Goal: Information Seeking & Learning: Learn about a topic

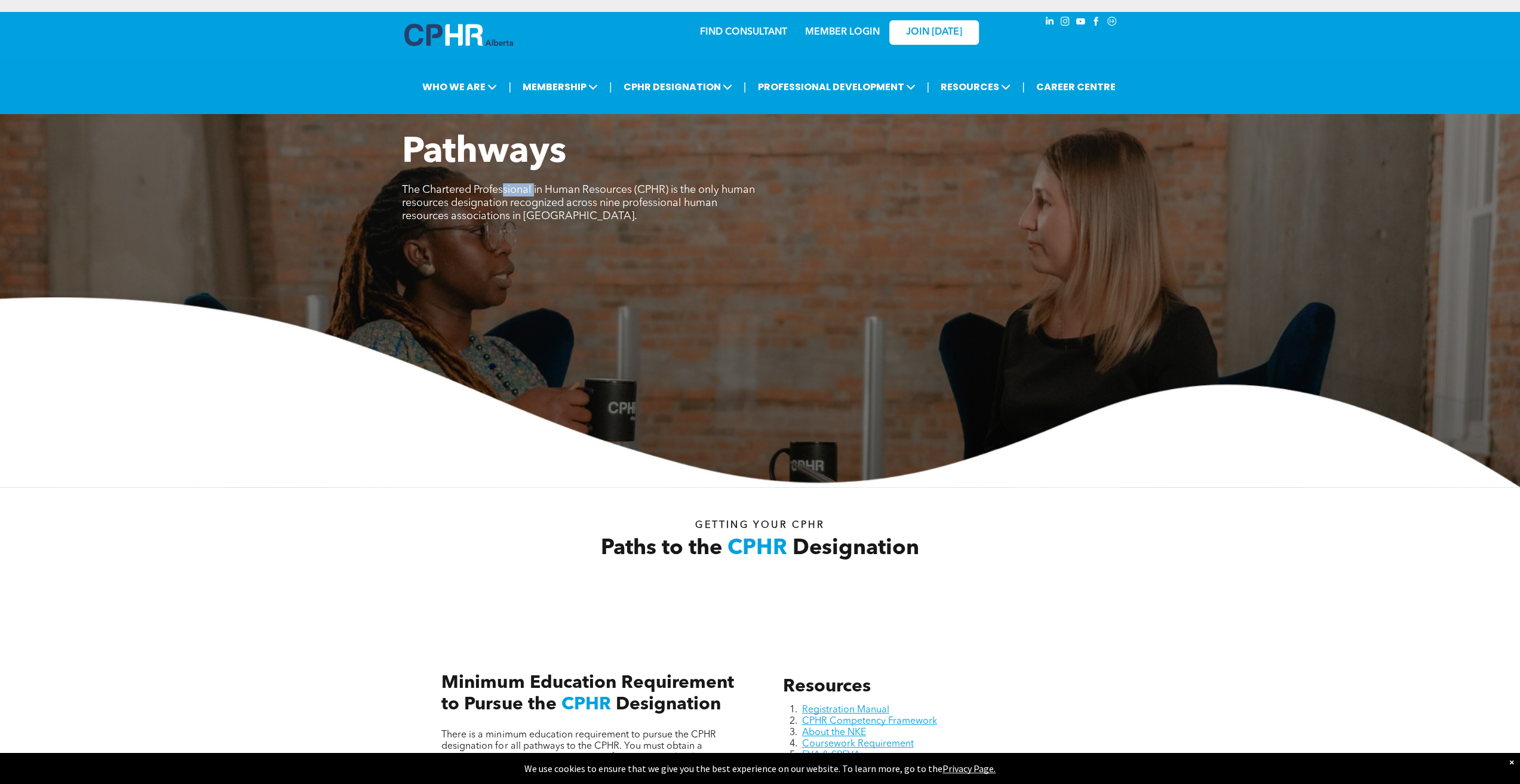
drag, startPoint x: 528, startPoint y: 178, endPoint x: 503, endPoint y: 178, distance: 25.0
click at [502, 185] on span "The Chartered Professional in Human Resources (CPHR) is the only human resource…" at bounding box center [578, 203] width 353 height 37
drag, startPoint x: 559, startPoint y: 176, endPoint x: 637, endPoint y: 176, distance: 78.0
click at [637, 185] on span "The Chartered Professional in Human Resources (CPHR) is the only human resource…" at bounding box center [578, 203] width 353 height 37
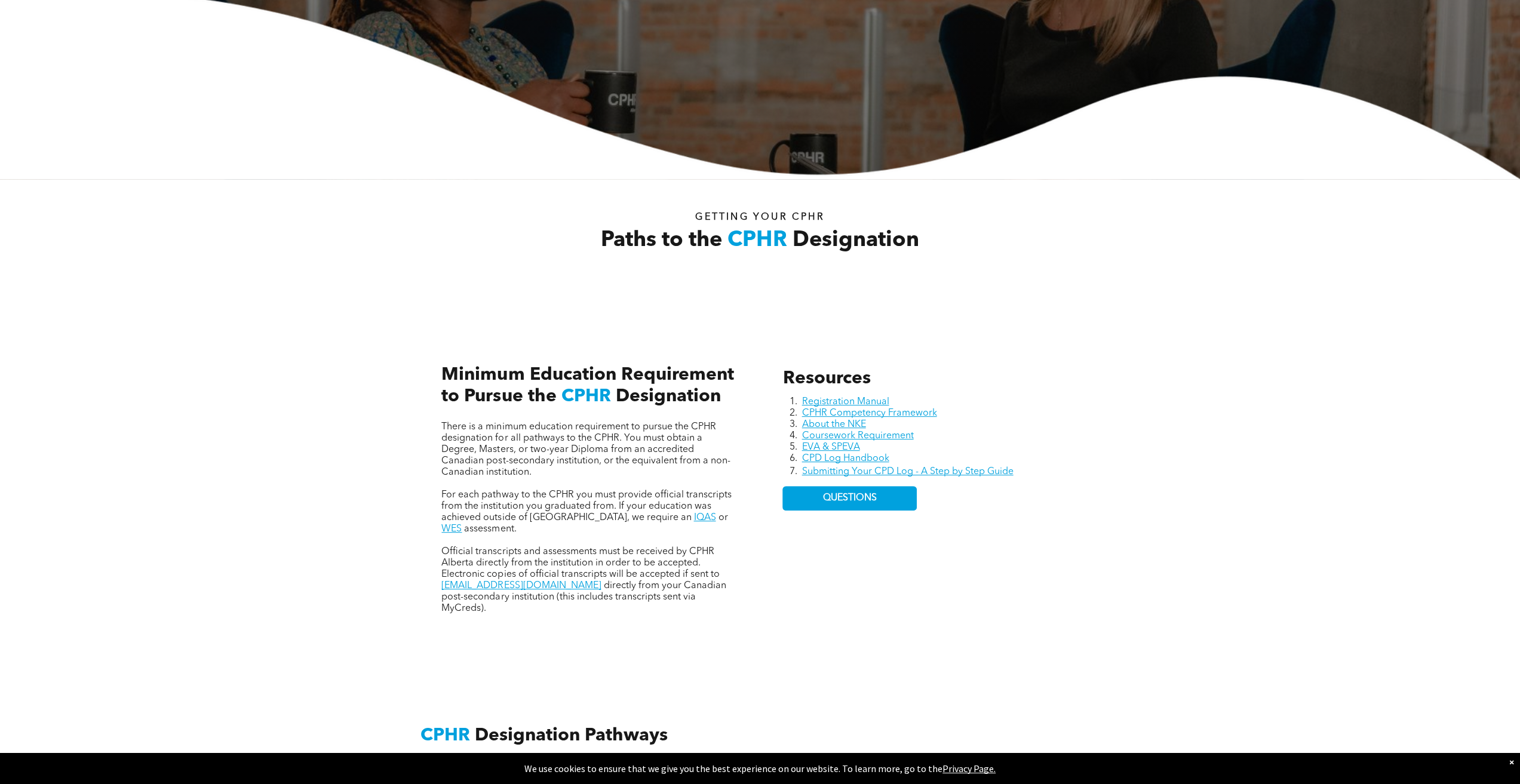
scroll to position [358, 0]
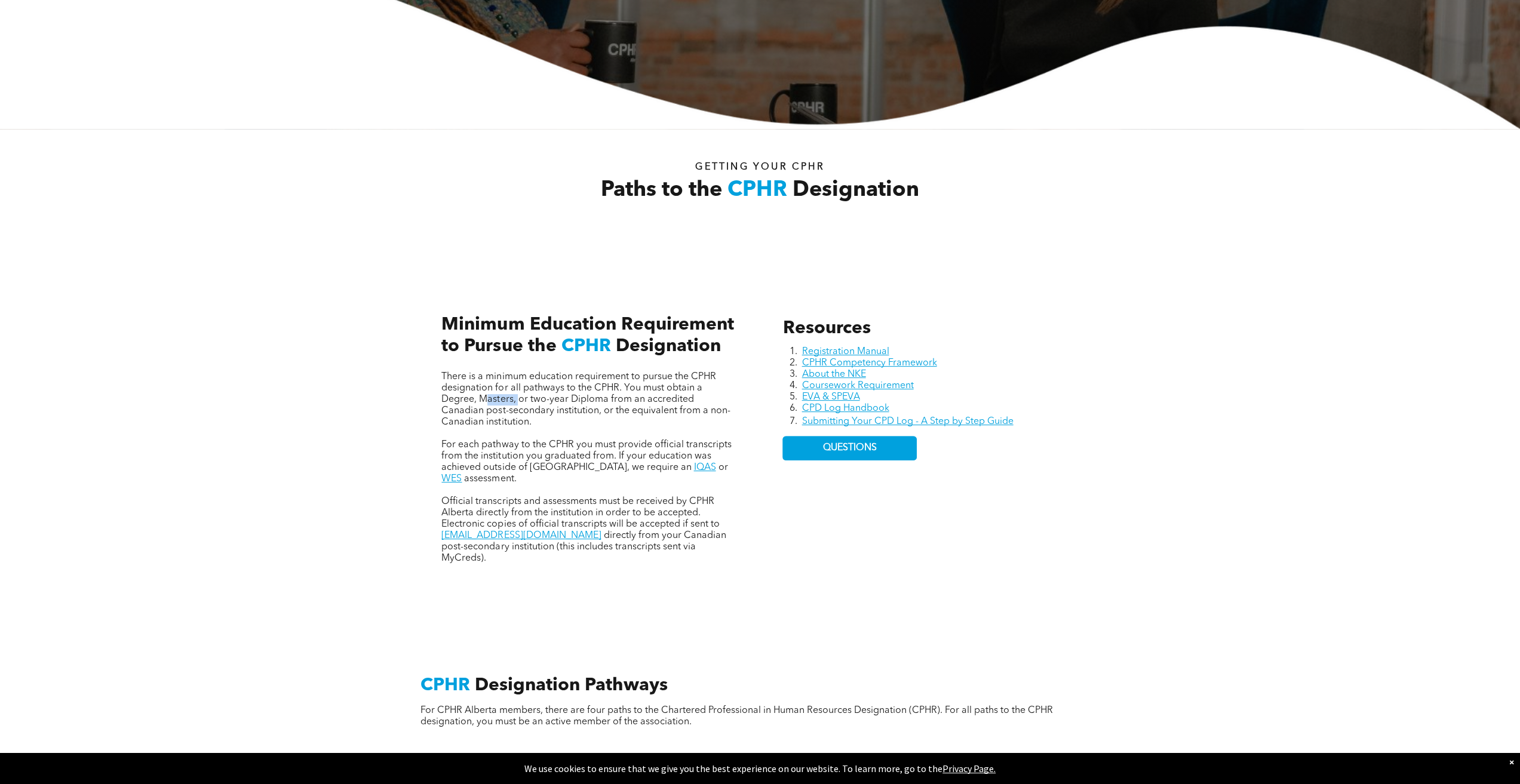
drag, startPoint x: 486, startPoint y: 389, endPoint x: 518, endPoint y: 387, distance: 32.1
click at [517, 386] on span "There is a minimum education requirement to pursue the CPHR designation for all…" at bounding box center [585, 399] width 288 height 55
drag, startPoint x: 549, startPoint y: 388, endPoint x: 642, endPoint y: 384, distance: 93.1
click at [640, 384] on span "There is a minimum education requirement to pursue the CPHR designation for all…" at bounding box center [585, 399] width 288 height 55
drag, startPoint x: 685, startPoint y: 384, endPoint x: 674, endPoint y: 419, distance: 36.7
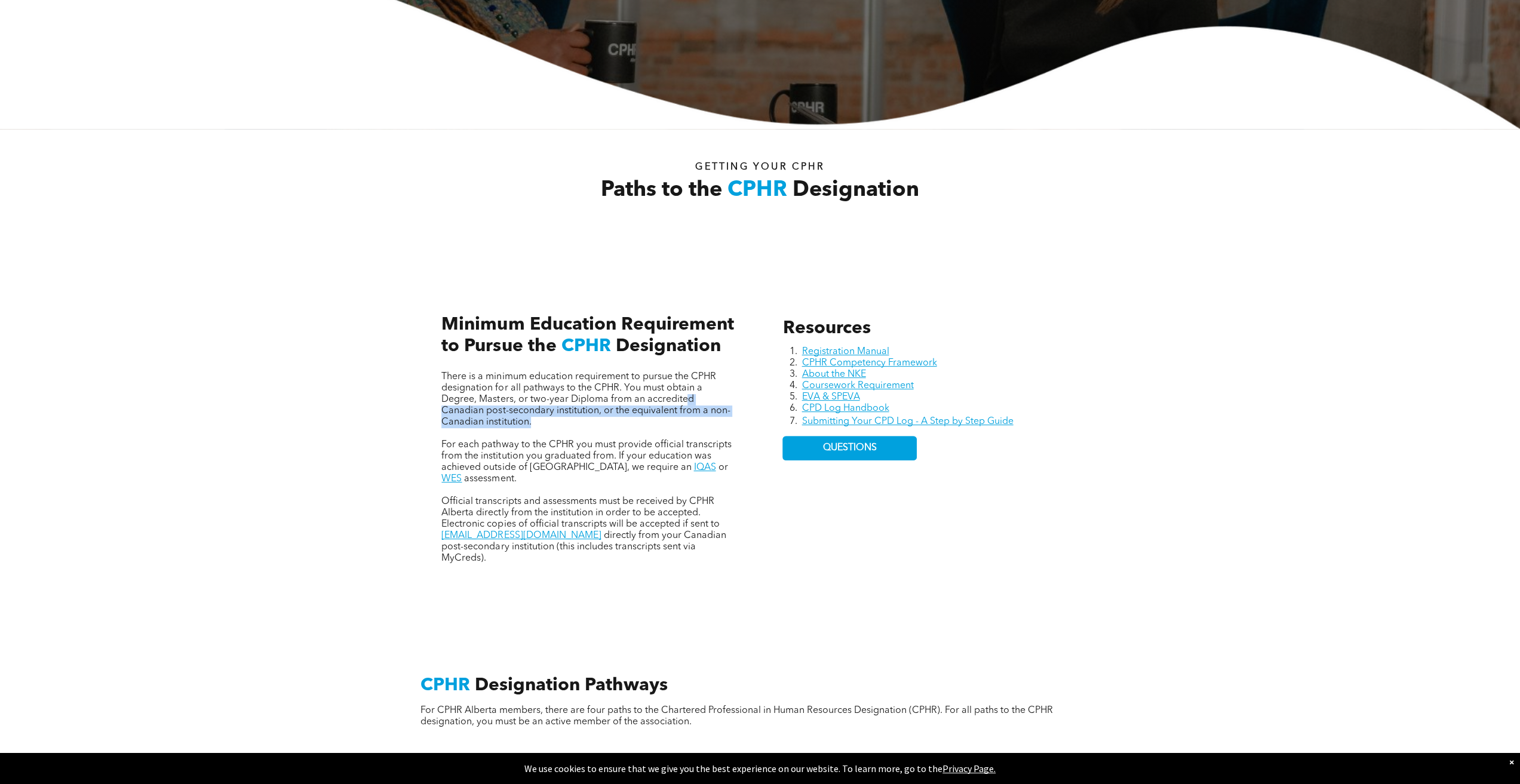
click at [694, 408] on p "There is a minimum education requirement to pursue the CPHR designation for all…" at bounding box center [589, 400] width 296 height 57
click at [673, 428] on p at bounding box center [589, 434] width 296 height 12
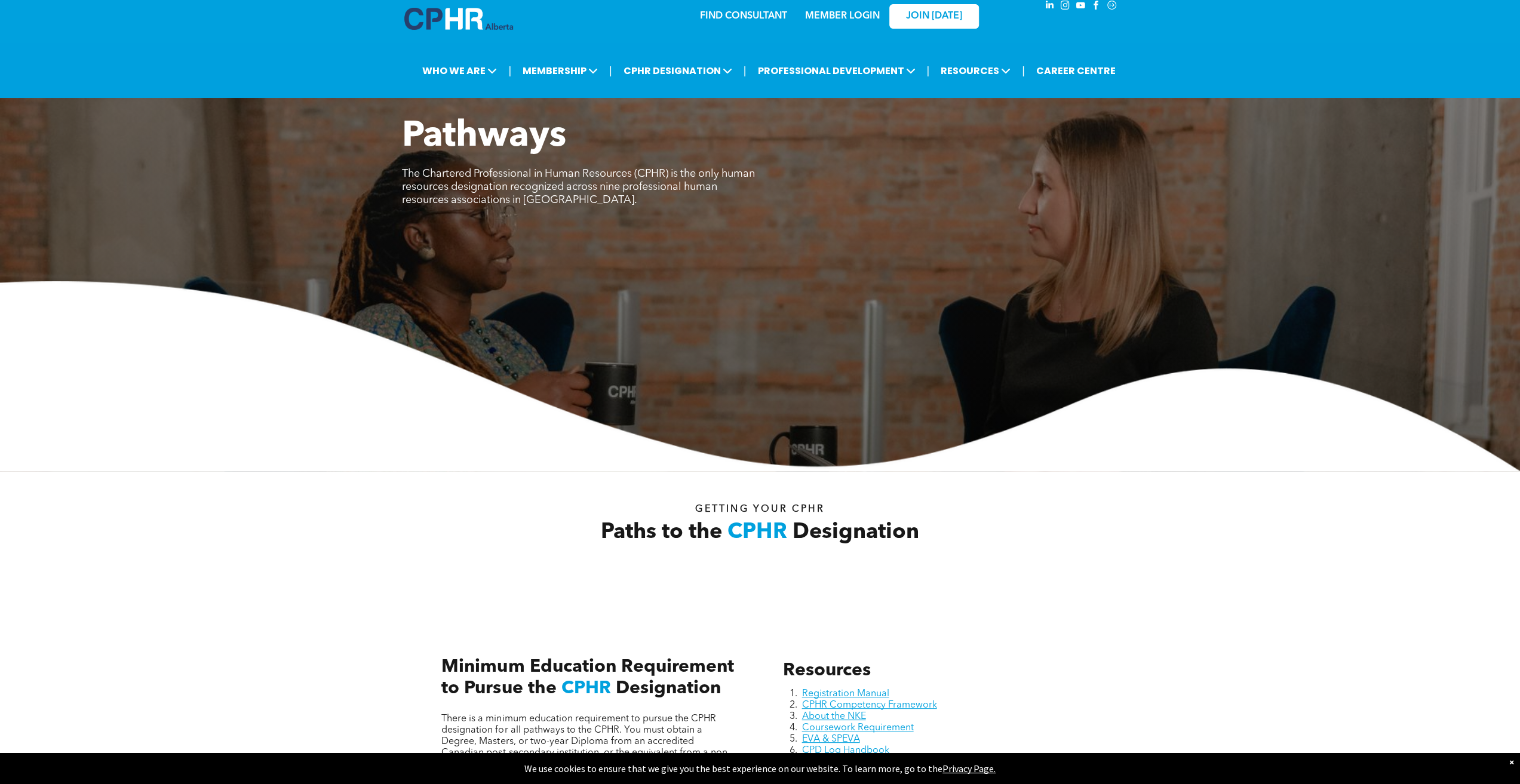
scroll to position [0, 0]
